Goal: Task Accomplishment & Management: Use online tool/utility

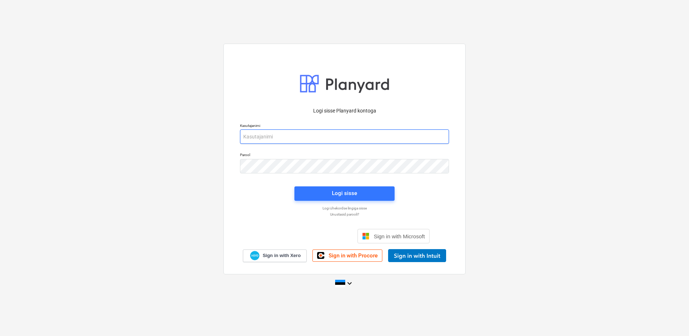
click at [277, 140] on input "email" at bounding box center [344, 136] width 209 height 14
type input "[PERSON_NAME][EMAIL_ADDRESS][DOMAIN_NAME]"
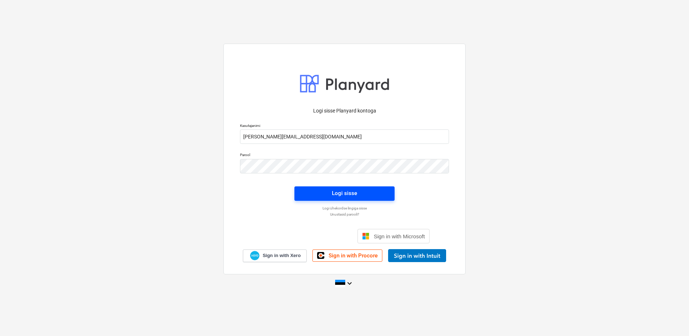
click at [342, 192] on div "Logi sisse" at bounding box center [344, 192] width 25 height 9
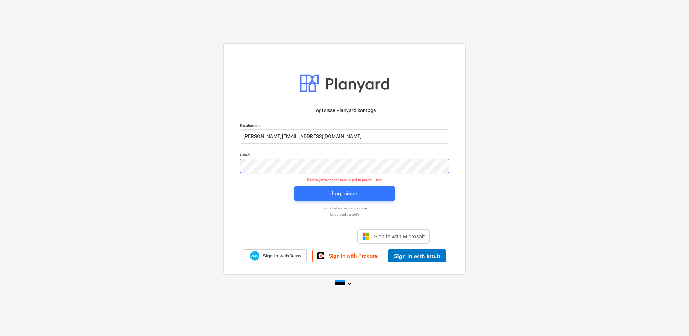
click at [223, 163] on div "Logi sisse Planyard kontoga Kasutajanimi [PERSON_NAME][EMAIL_ADDRESS][DOMAIN_NA…" at bounding box center [344, 167] width 689 height 261
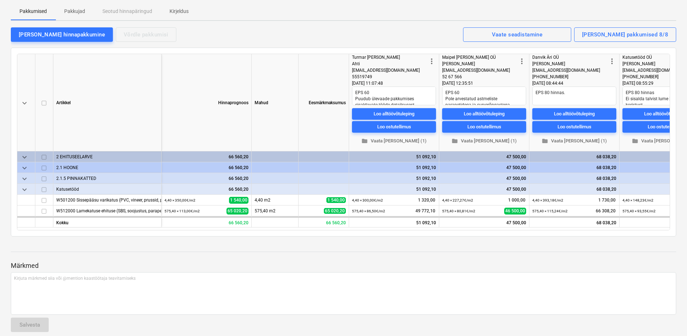
scroll to position [137, 0]
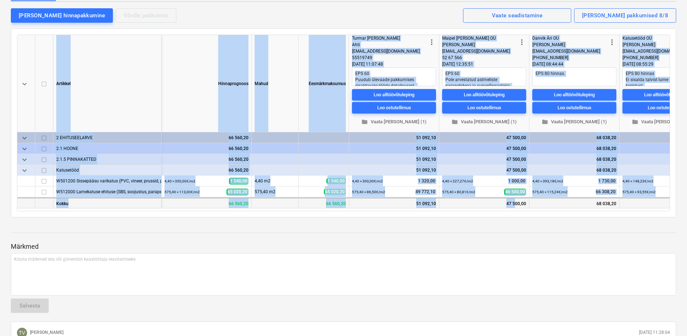
drag, startPoint x: 397, startPoint y: 211, endPoint x: 514, endPoint y: 203, distance: 117.4
click at [514, 203] on div "keyboard_arrow_down Artikkel Hinnaprognoos Mahud Eesmärkmaksumus more_vert Turm…" at bounding box center [343, 123] width 653 height 177
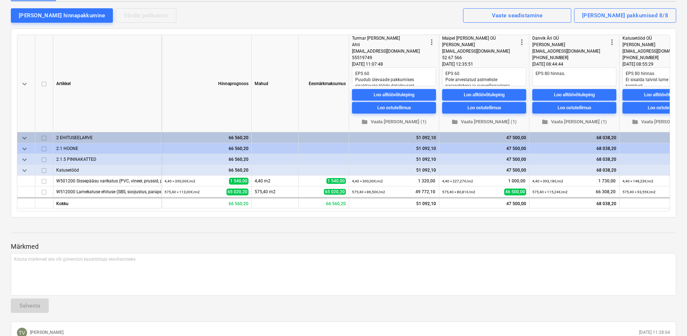
drag, startPoint x: 514, startPoint y: 203, endPoint x: 445, endPoint y: 248, distance: 82.8
click at [445, 248] on p "Märkmed" at bounding box center [343, 246] width 665 height 9
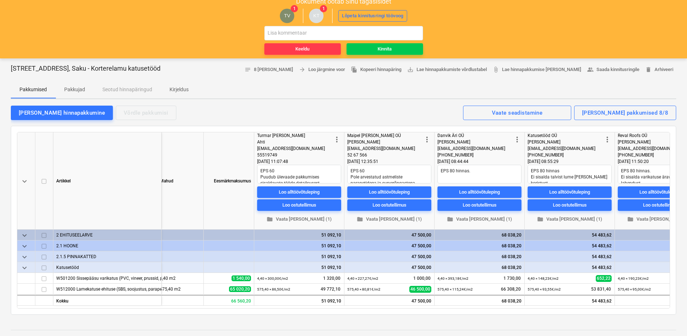
scroll to position [41, 0]
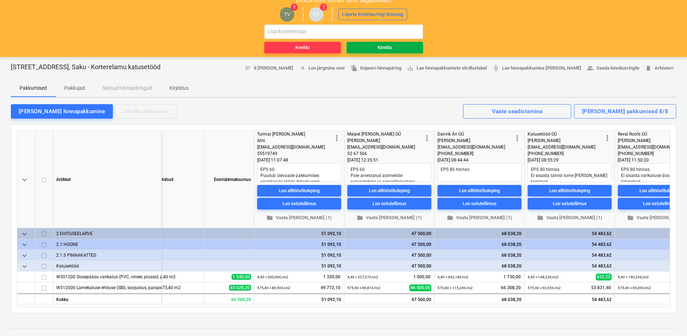
click at [380, 49] on div "Kinnita" at bounding box center [384, 48] width 14 height 8
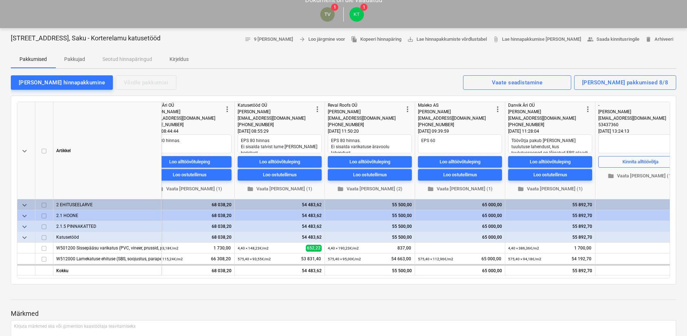
scroll to position [0, 400]
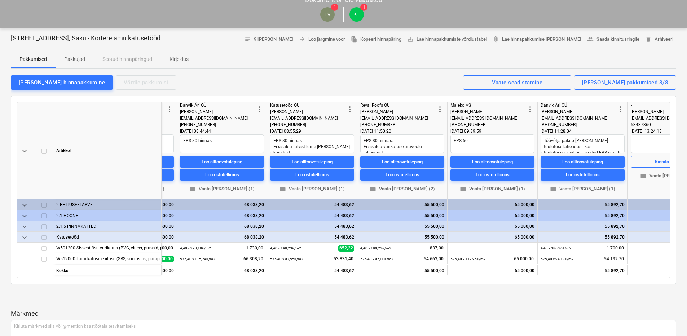
type textarea "x"
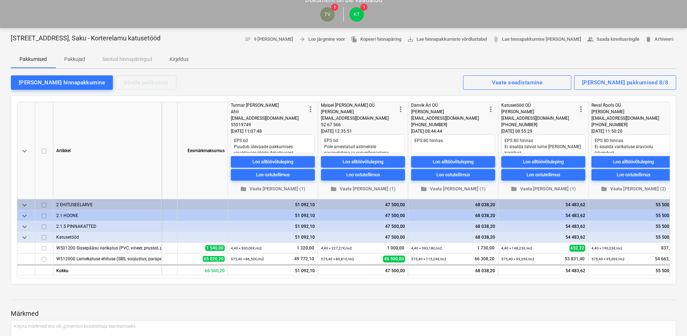
scroll to position [0, 120]
